Goal: Transaction & Acquisition: Purchase product/service

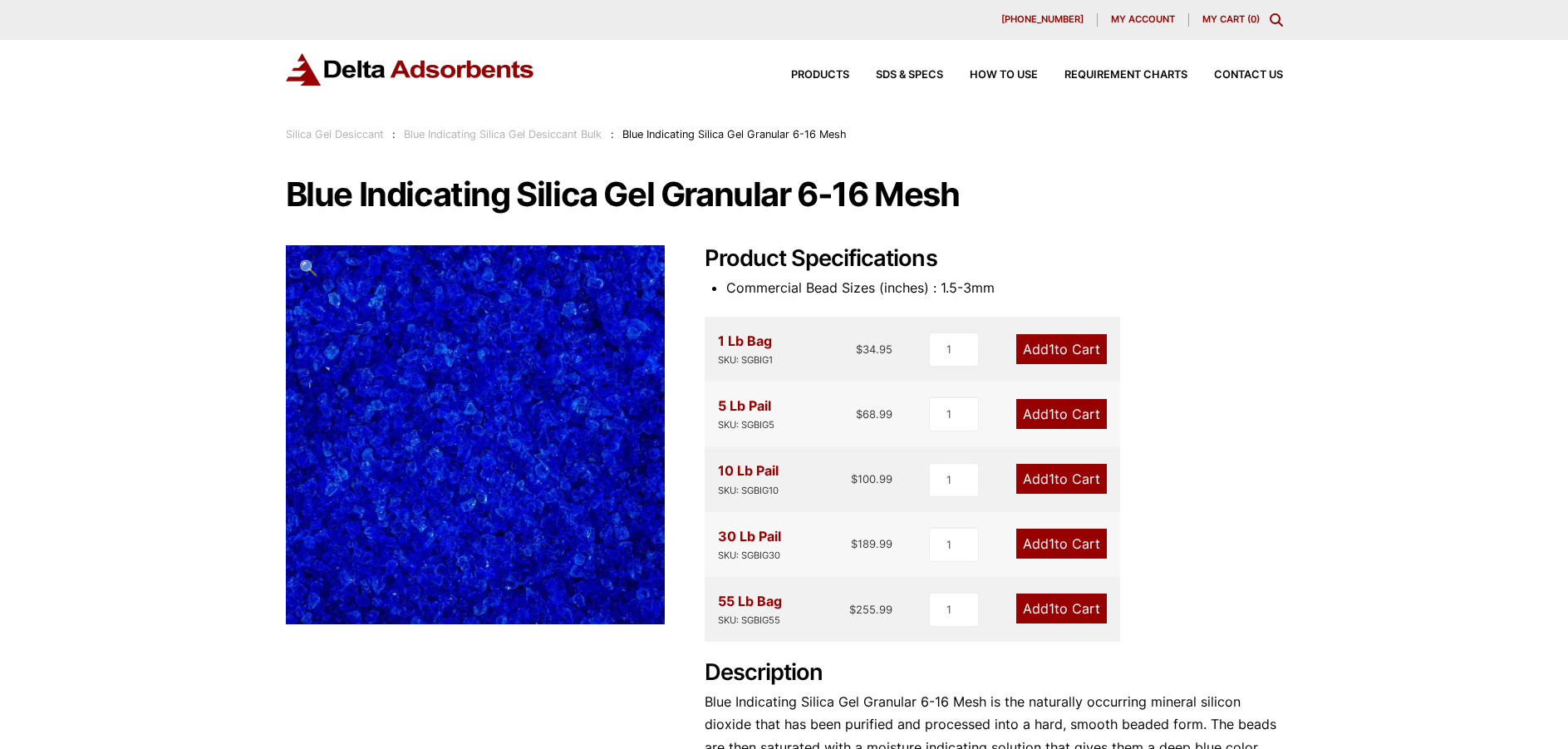
click at [419, 60] on img at bounding box center [410, 69] width 249 height 32
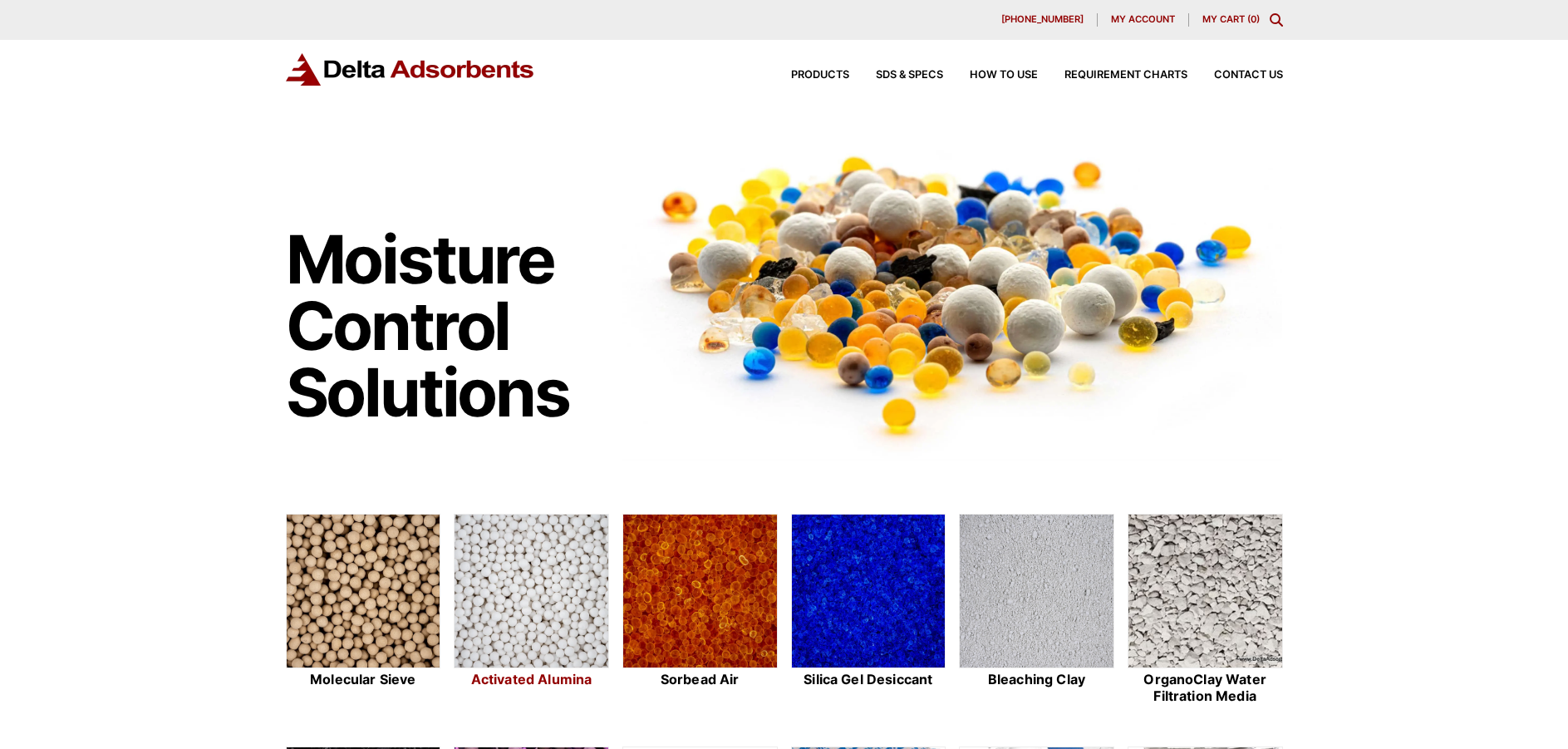
click at [548, 566] on img at bounding box center [532, 591] width 154 height 155
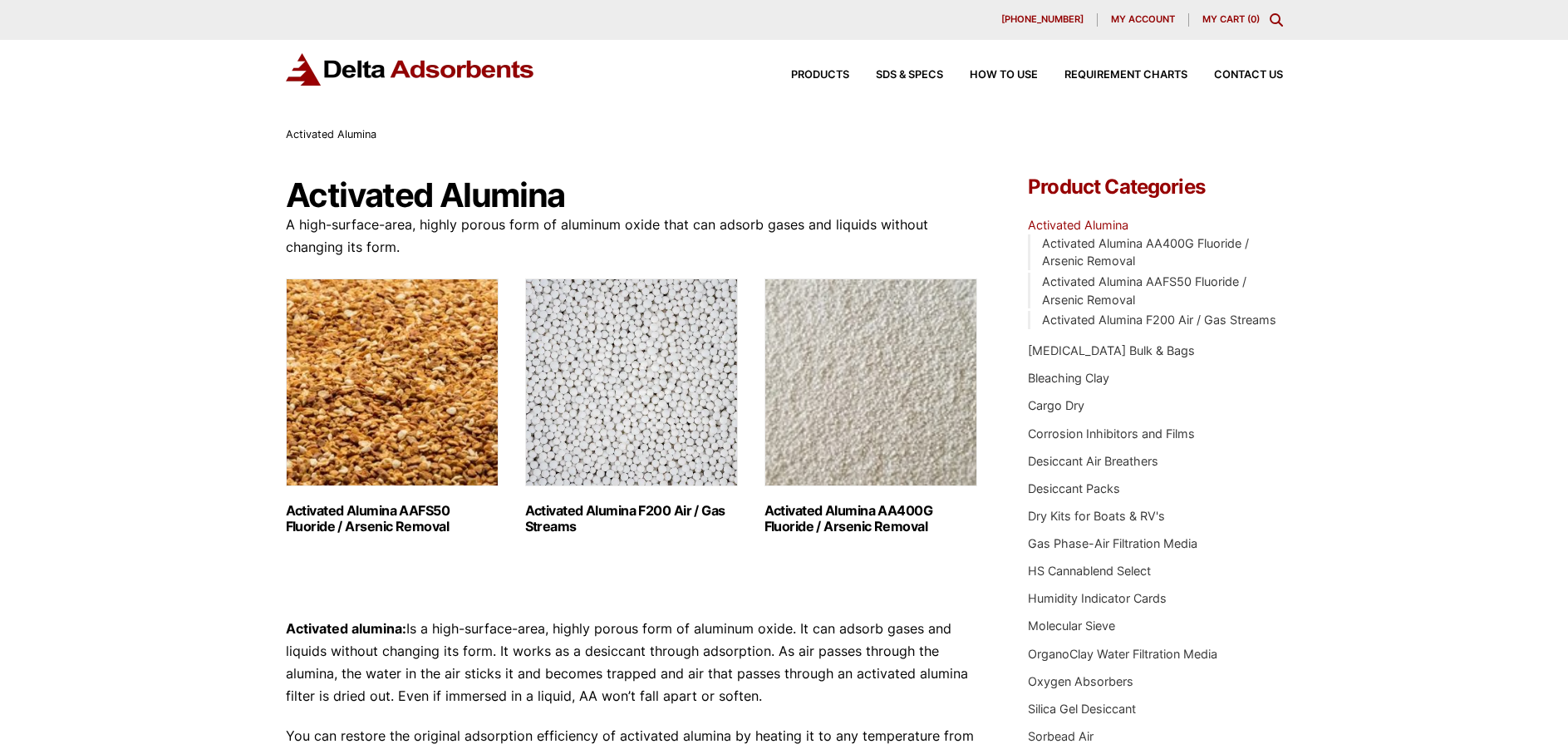
click at [621, 385] on img "Visit product category Activated Alumina F200 Air / Gas Streams" at bounding box center [631, 382] width 212 height 207
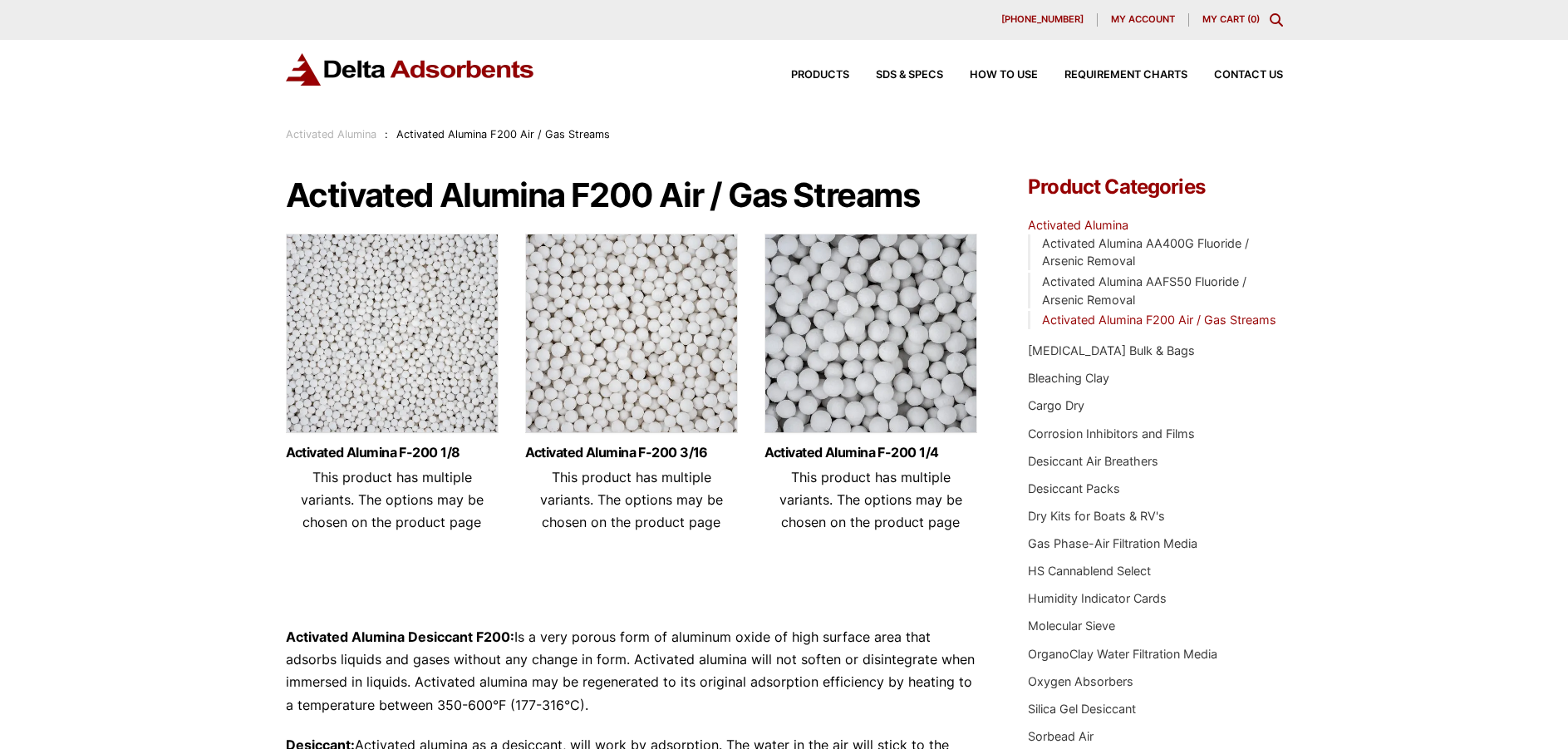
click at [438, 348] on img at bounding box center [392, 337] width 212 height 207
